Goal: Navigation & Orientation: Understand site structure

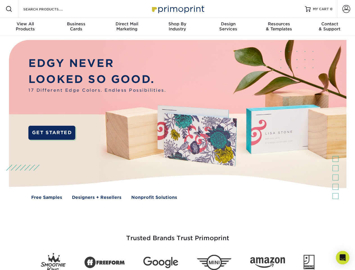
click at [177, 135] on img at bounding box center [178, 124] width 352 height 176
click at [9, 9] on span at bounding box center [9, 9] width 7 height 7
click at [346, 9] on span at bounding box center [347, 9] width 8 height 8
click at [25, 27] on div "View All Products" at bounding box center [25, 26] width 51 height 10
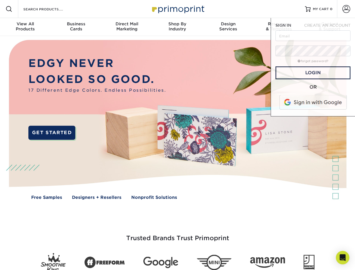
click at [76, 27] on div "Business Cards" at bounding box center [76, 26] width 51 height 10
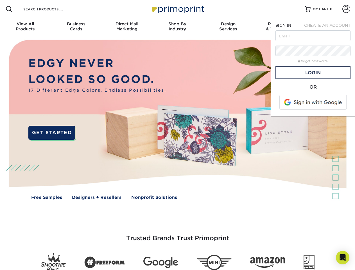
click at [127, 27] on div "Direct Mail Marketing" at bounding box center [127, 26] width 51 height 10
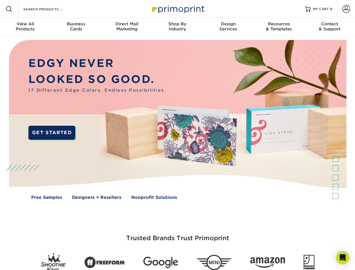
click at [177, 27] on div "Shop By Industry" at bounding box center [177, 26] width 51 height 10
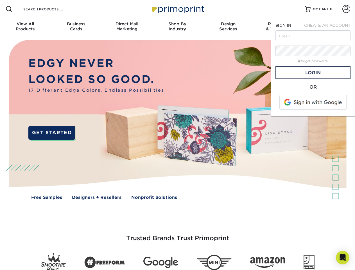
click at [228, 27] on div "Design Services" at bounding box center [228, 26] width 51 height 10
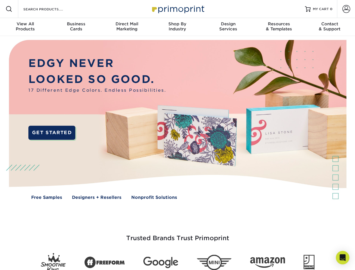
click at [279, 27] on span "SIGN IN" at bounding box center [284, 25] width 16 height 4
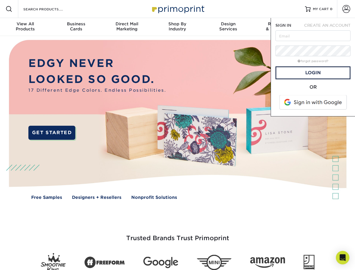
click at [330, 27] on div "Contact & Support" at bounding box center [330, 26] width 51 height 10
